Goal: Task Accomplishment & Management: Use online tool/utility

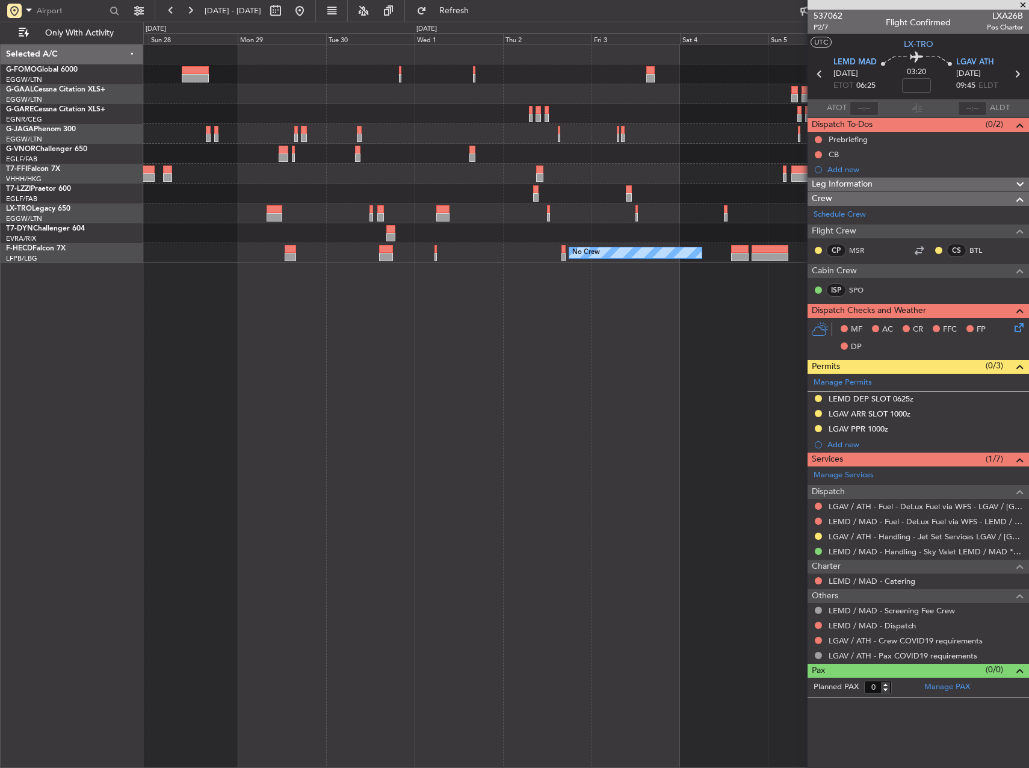
click at [567, 297] on div "Planned Maint Dusseldorf Planned Maint Geneva ([GEOGRAPHIC_DATA]) No Crew No Cr…" at bounding box center [586, 406] width 886 height 724
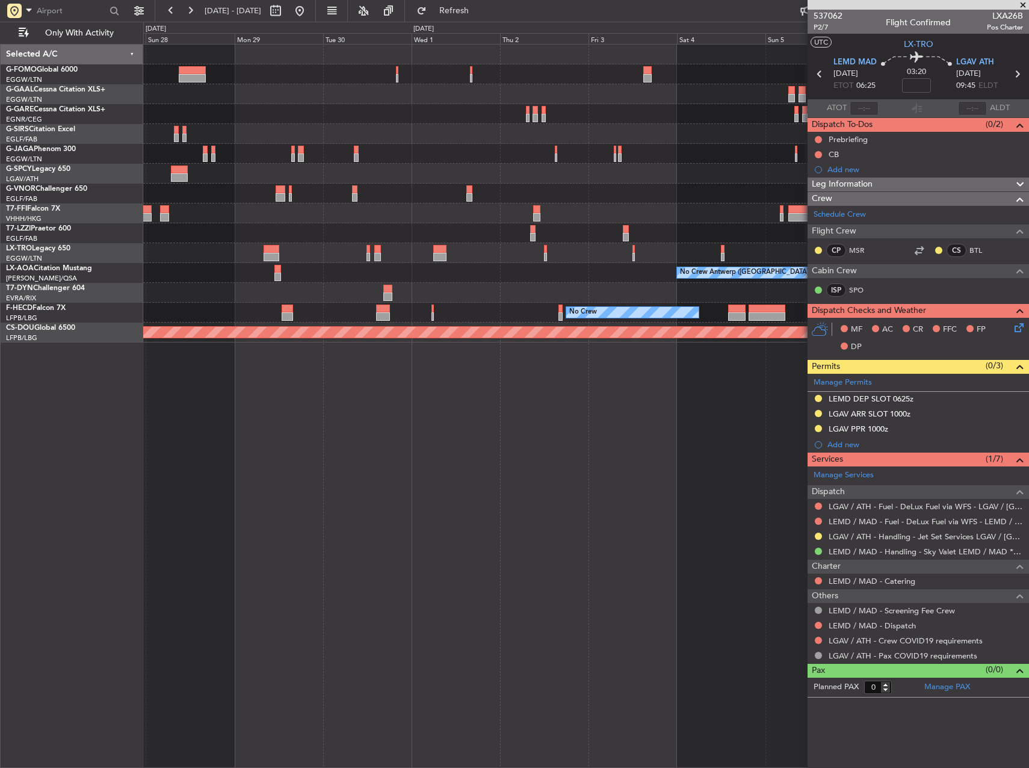
click at [238, 229] on div at bounding box center [585, 233] width 885 height 20
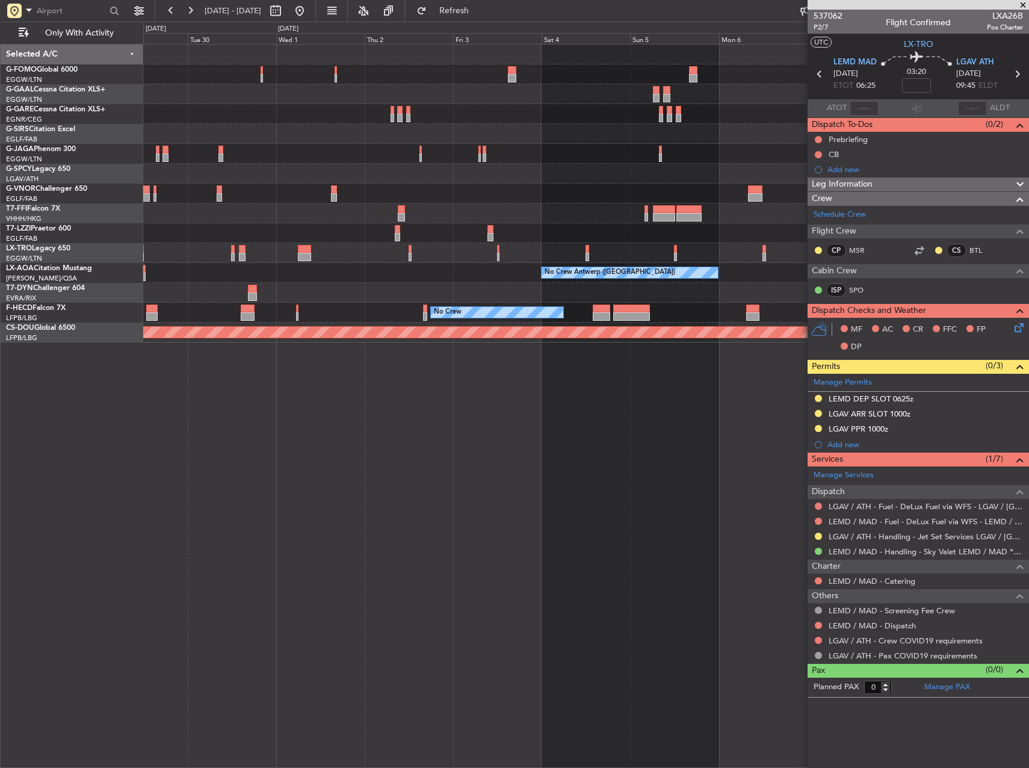
click at [548, 422] on div "Planned Maint Geneva (Cointrin) No Crew [GEOGRAPHIC_DATA] ([GEOGRAPHIC_DATA]) N…" at bounding box center [586, 406] width 886 height 724
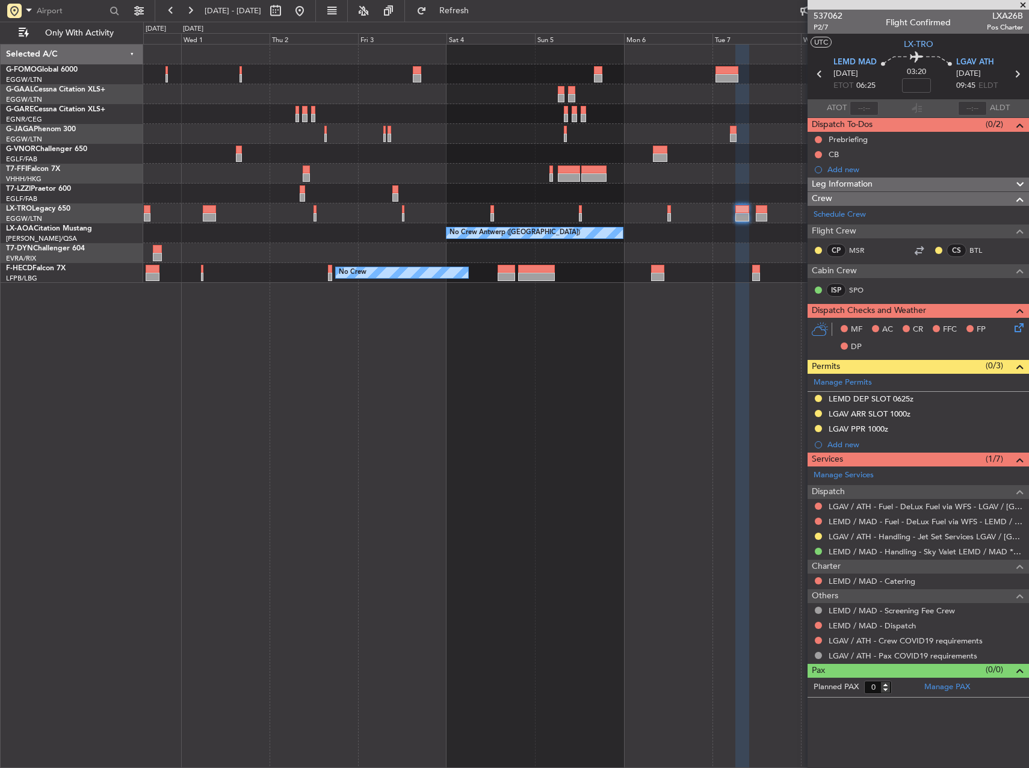
click at [382, 325] on div "Planned Maint Geneva (Cointrin) No Crew [GEOGRAPHIC_DATA] ([GEOGRAPHIC_DATA]) N…" at bounding box center [586, 406] width 886 height 724
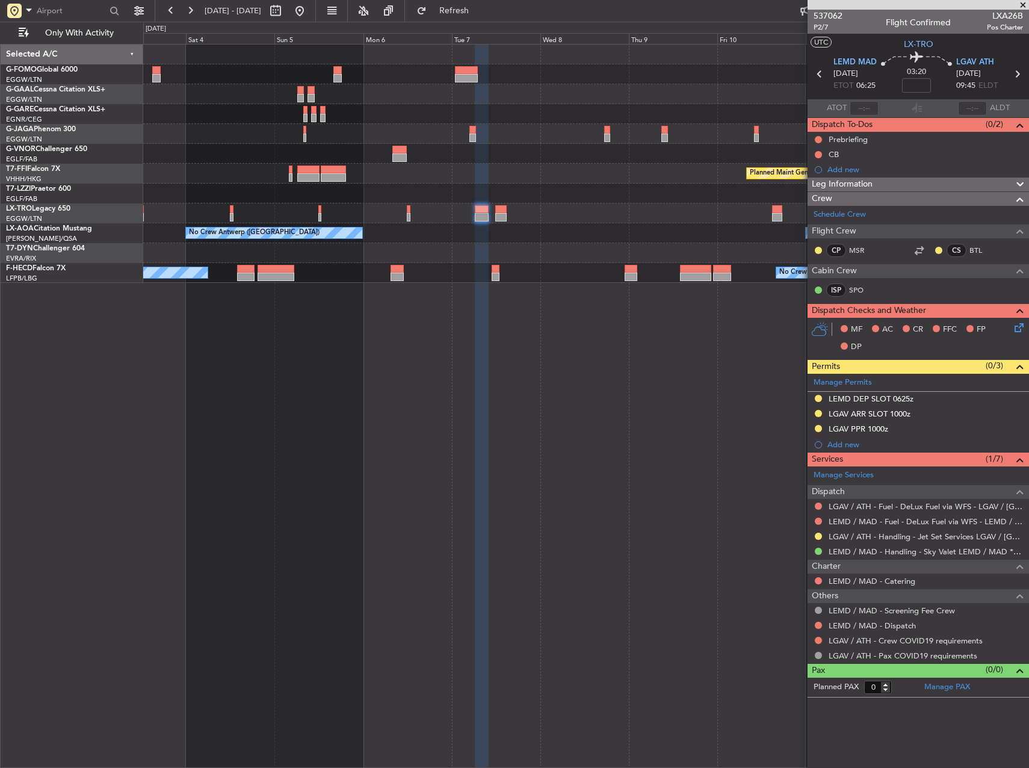
click at [273, 309] on div "Owner [GEOGRAPHIC_DATA] ([GEOGRAPHIC_DATA]) Planned Maint Geneva ([GEOGRAPHIC_D…" at bounding box center [586, 406] width 886 height 724
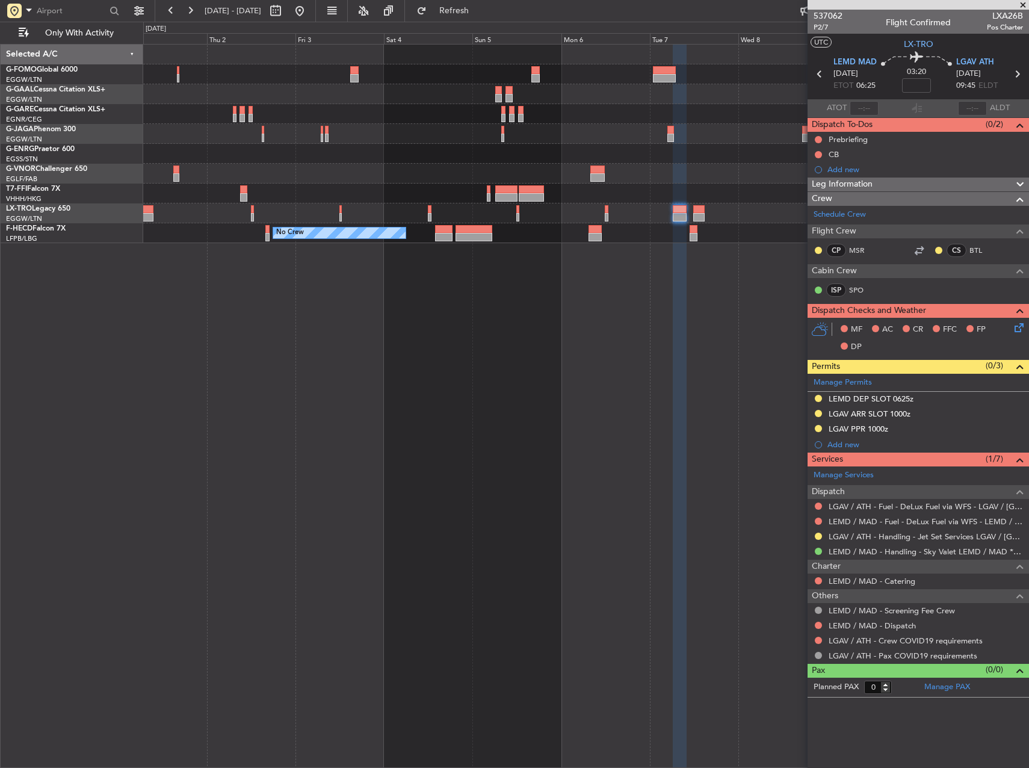
click at [728, 321] on div "Planned Maint Geneva (Cointrin) No Crew No Crew Planned Maint [GEOGRAPHIC_DATA]…" at bounding box center [586, 406] width 886 height 724
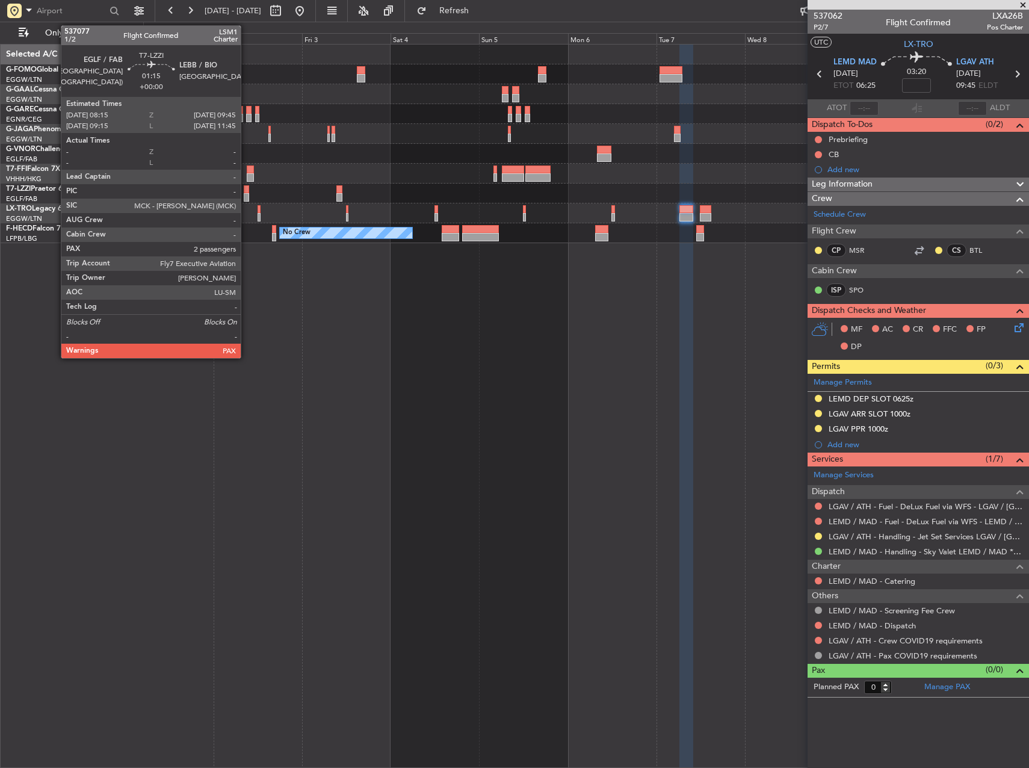
click at [246, 195] on div at bounding box center [247, 197] width 6 height 8
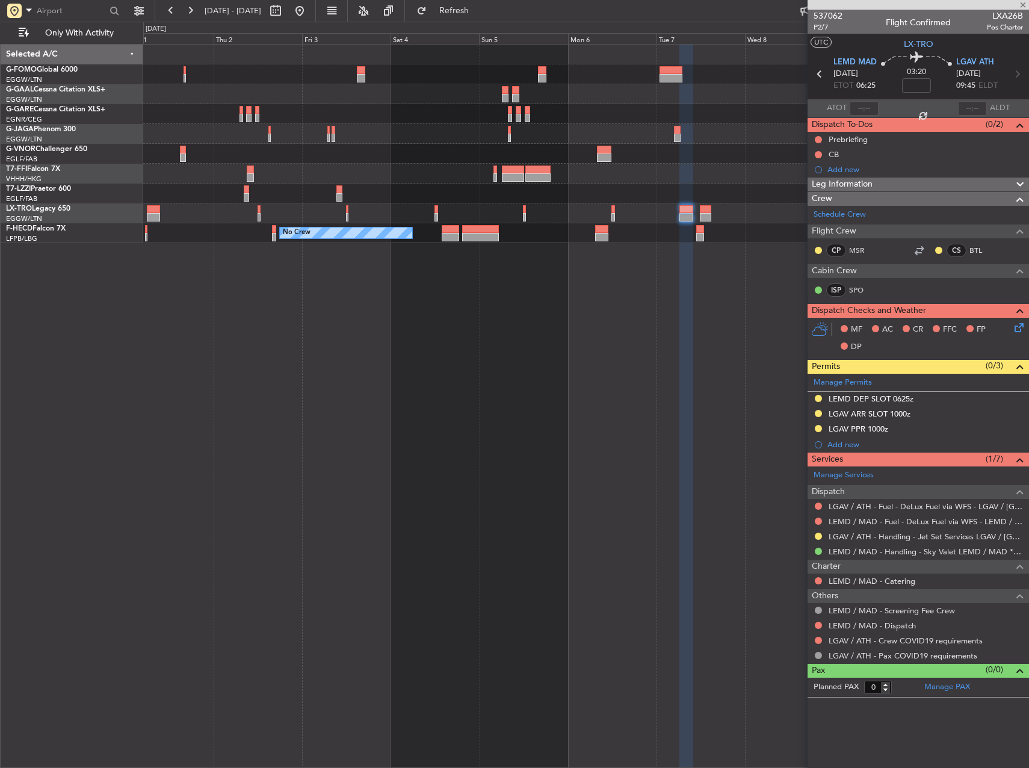
type input "2"
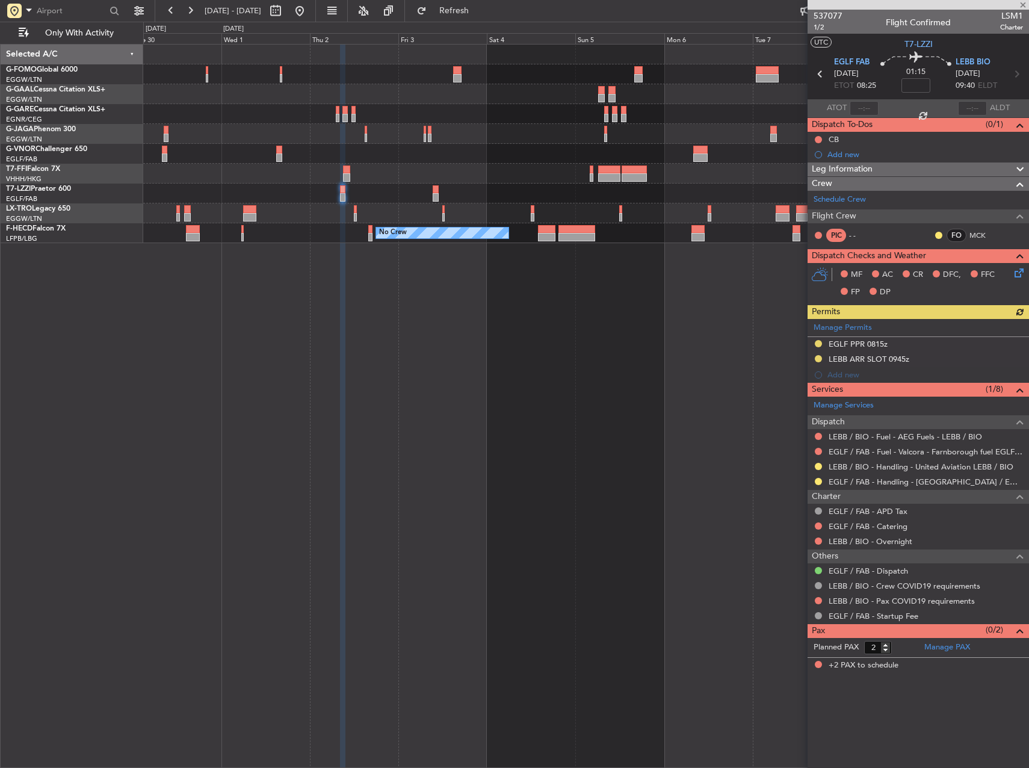
click at [724, 406] on div "Planned Maint Geneva (Cointrin) No Crew No Crew" at bounding box center [586, 406] width 886 height 724
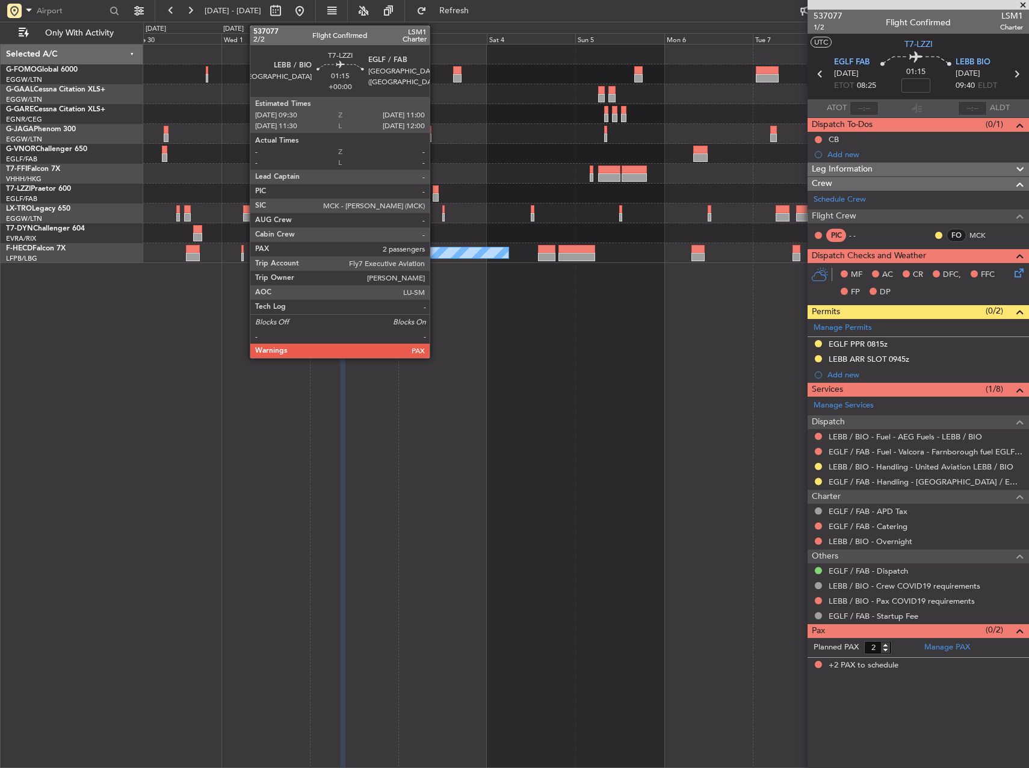
click at [435, 191] on div at bounding box center [436, 189] width 6 height 8
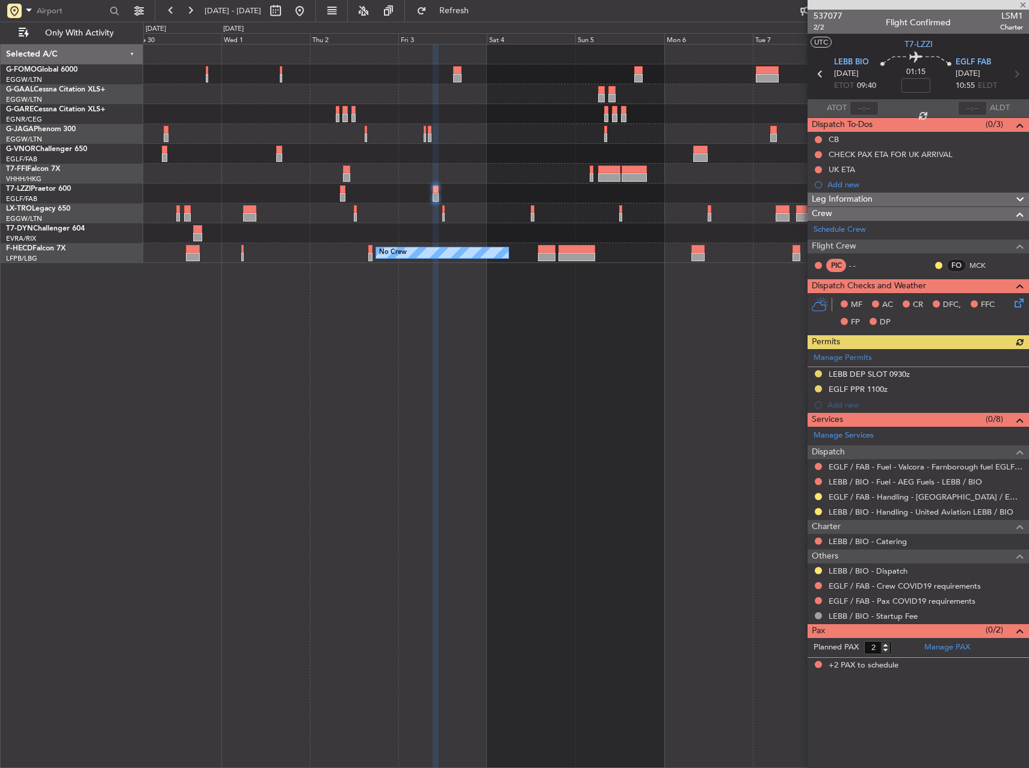
click at [478, 405] on div "Planned Maint Geneva (Cointrin) No Crew No Crew" at bounding box center [586, 406] width 886 height 724
click at [820, 589] on div at bounding box center [819, 586] width 10 height 10
click at [820, 584] on button at bounding box center [818, 585] width 7 height 7
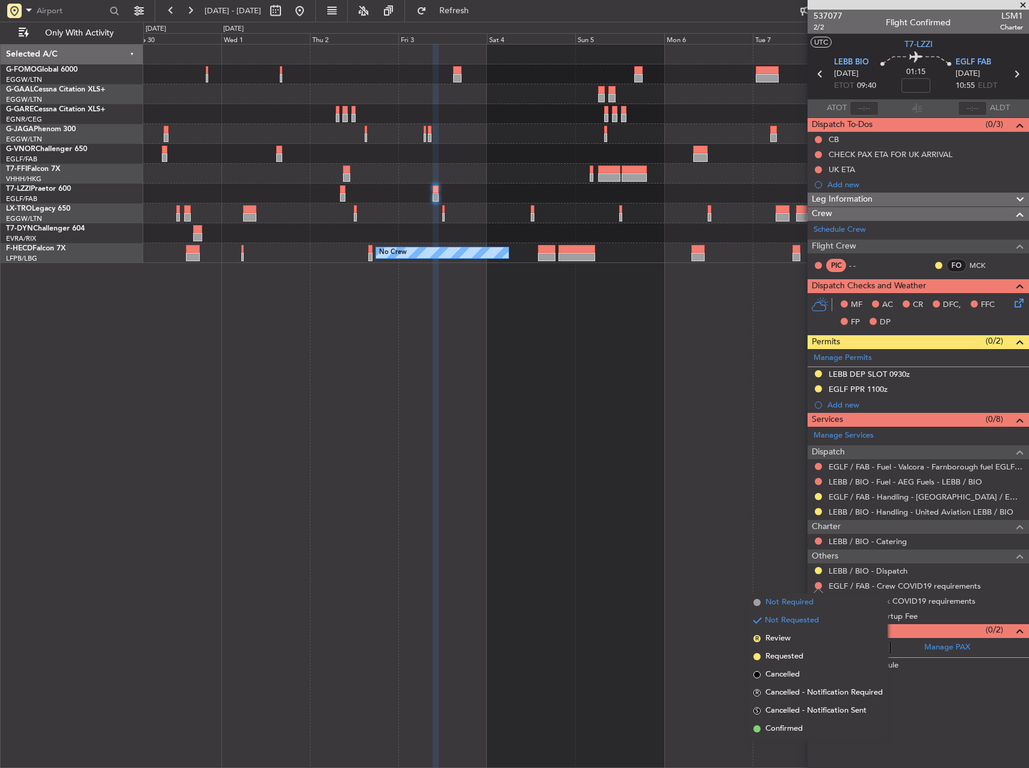
click at [802, 602] on span "Not Required" at bounding box center [790, 602] width 48 height 12
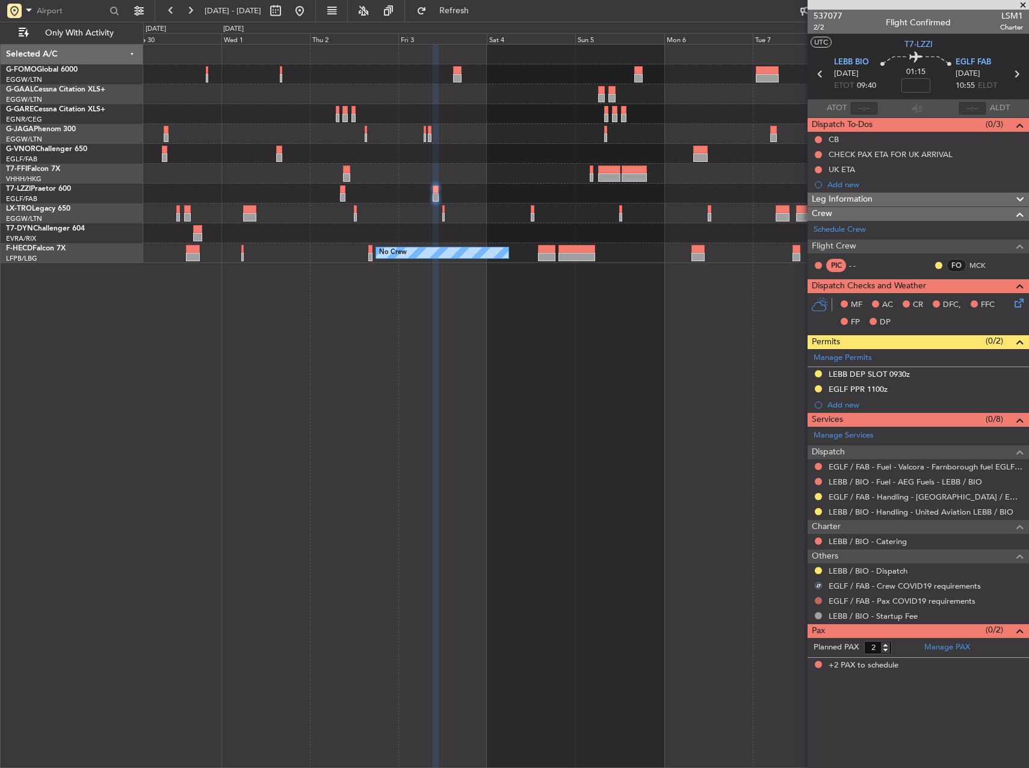
click at [819, 599] on button at bounding box center [818, 600] width 7 height 7
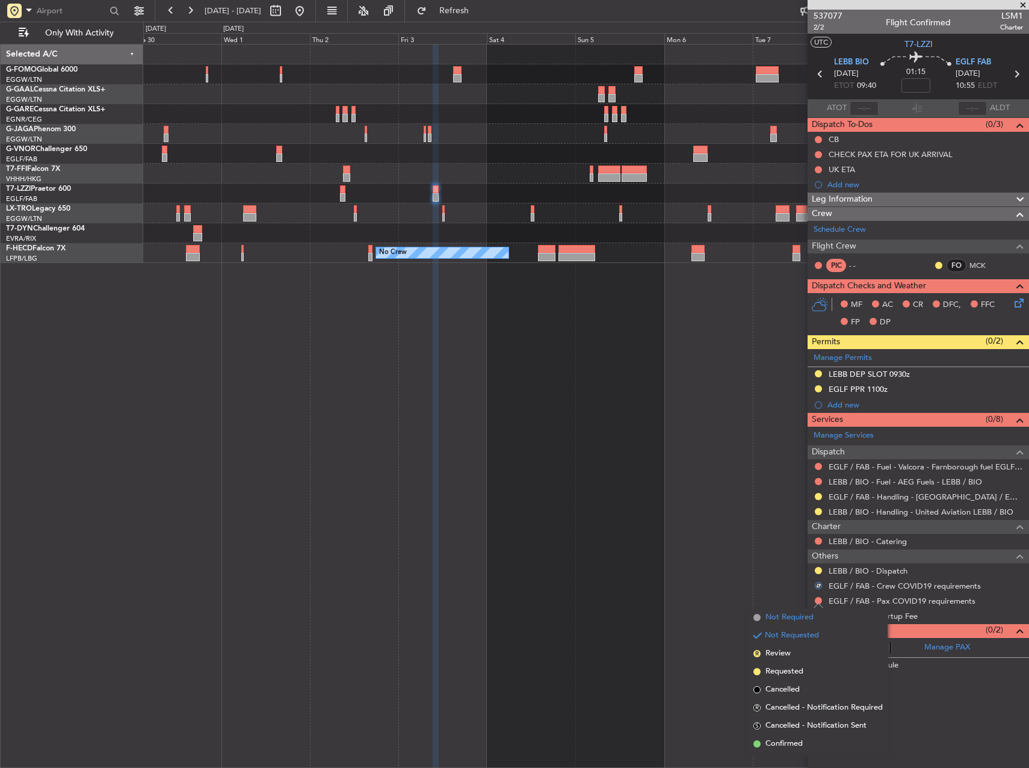
click at [786, 614] on span "Not Required" at bounding box center [790, 617] width 48 height 12
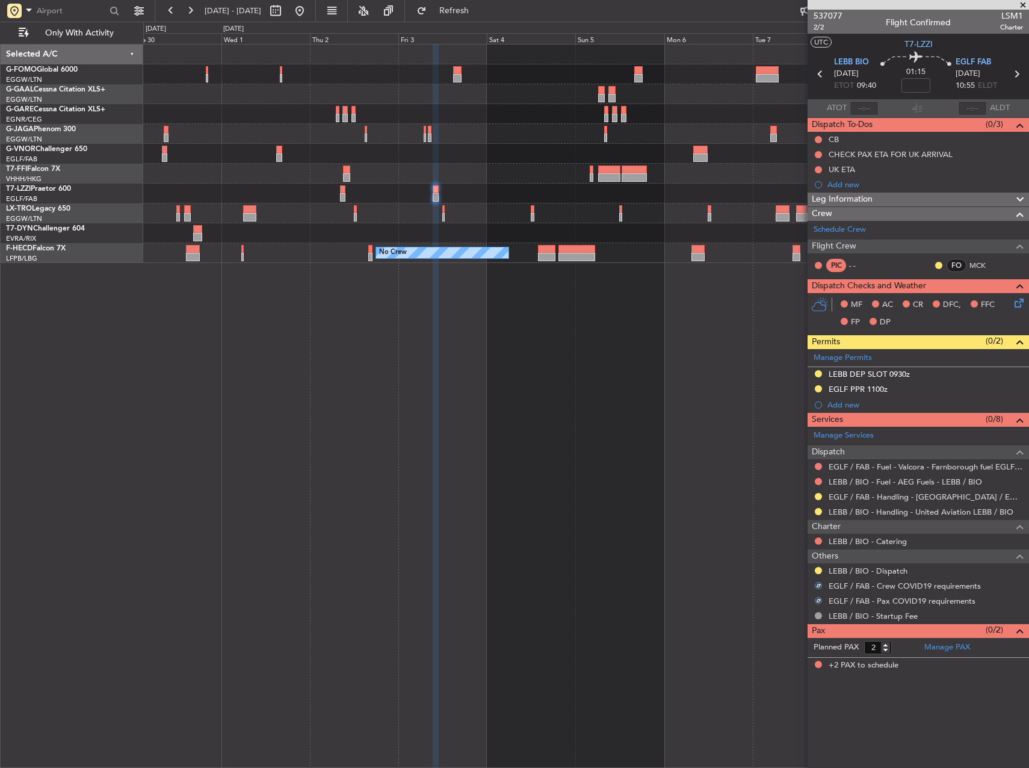
click at [635, 537] on div "Planned Maint Geneva (Cointrin) No Crew No Crew" at bounding box center [586, 406] width 886 height 724
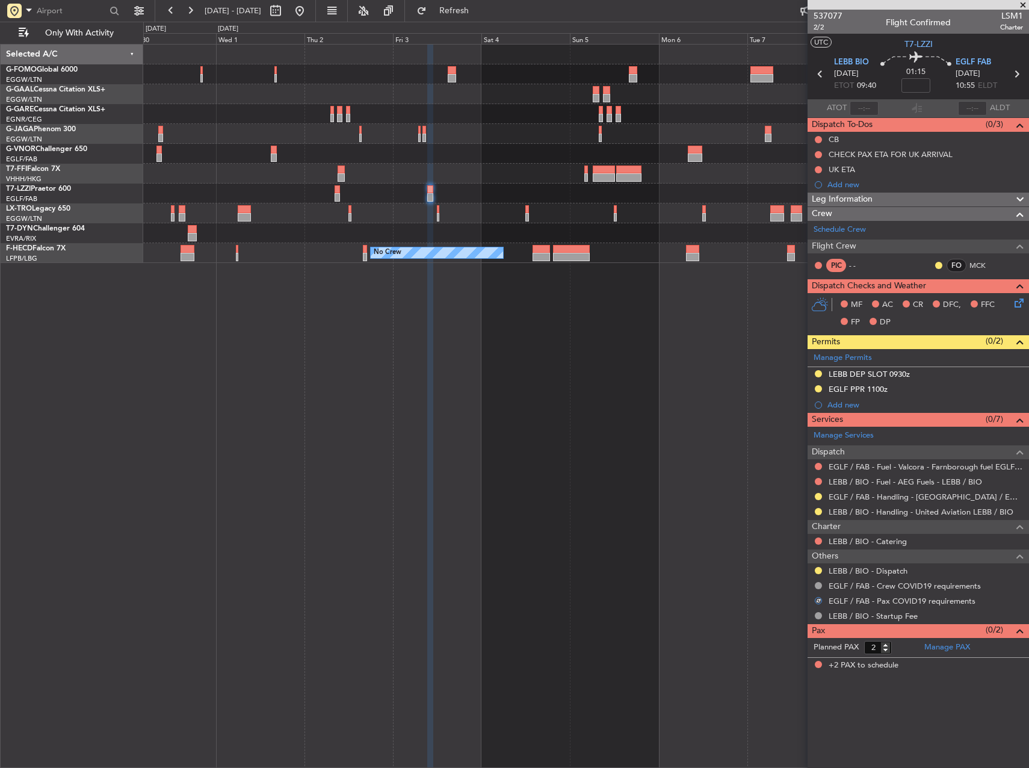
click at [663, 442] on div "Planned Maint Geneva (Cointrin) No Crew No Crew" at bounding box center [586, 406] width 886 height 724
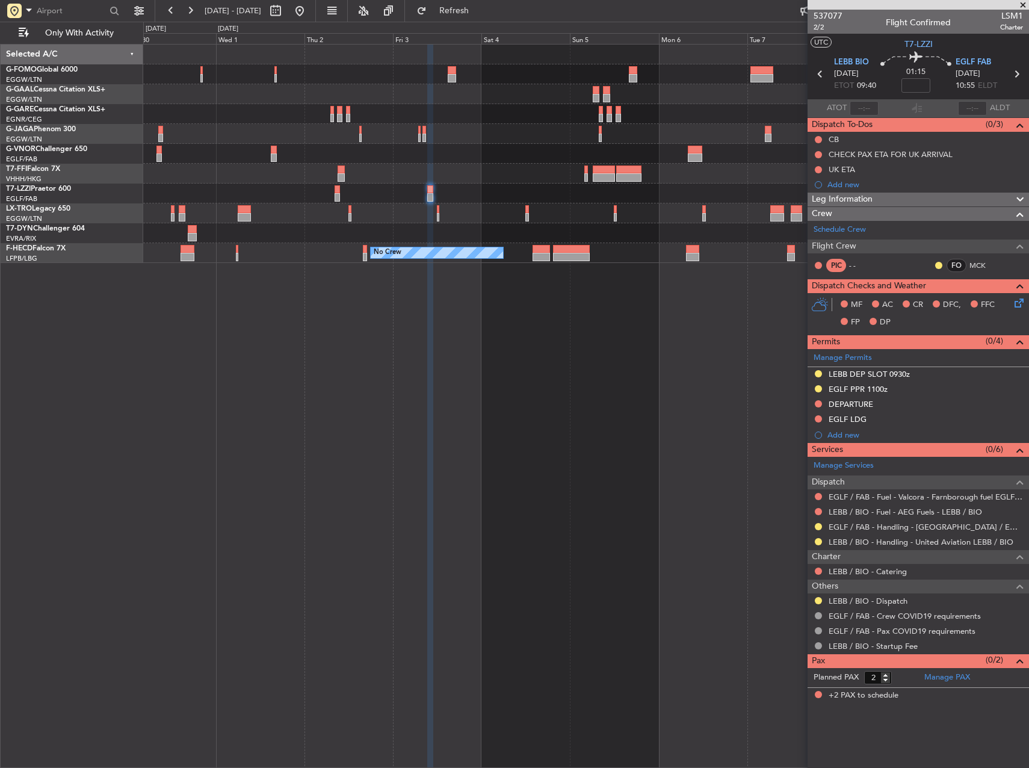
click at [356, 465] on div "Planned Maint Geneva (Cointrin) No Crew No Crew" at bounding box center [586, 406] width 886 height 724
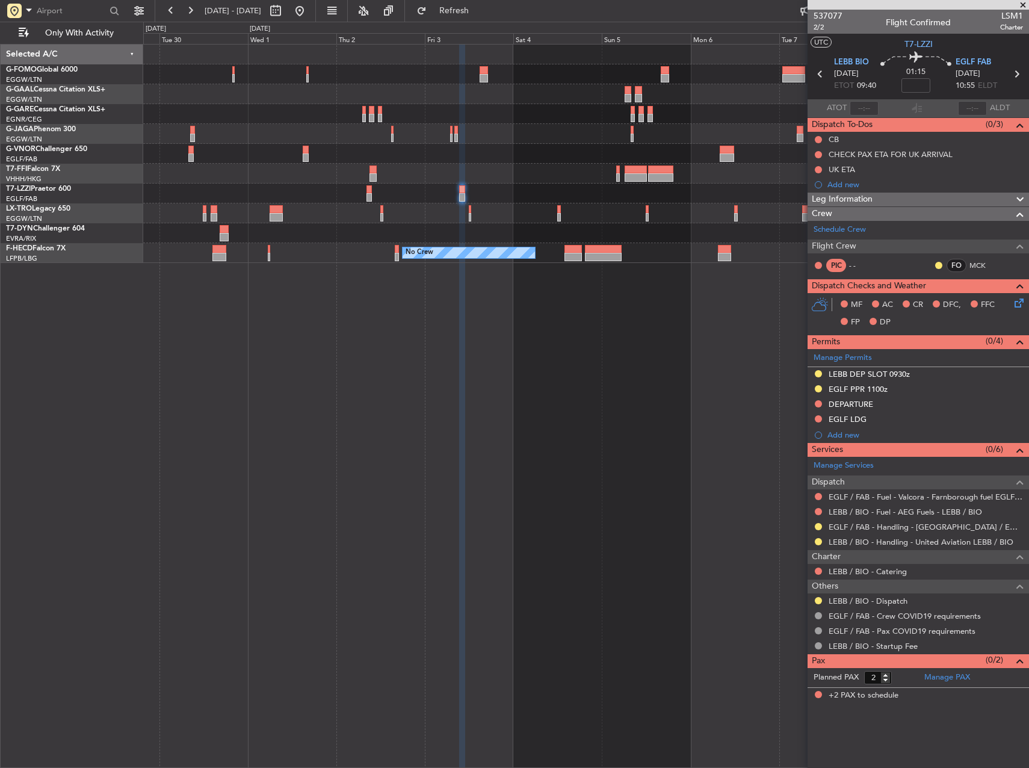
click at [379, 321] on div "Planned Maint Geneva (Cointrin) No Crew No Crew" at bounding box center [586, 406] width 886 height 724
